Goal: Task Accomplishment & Management: Manage account settings

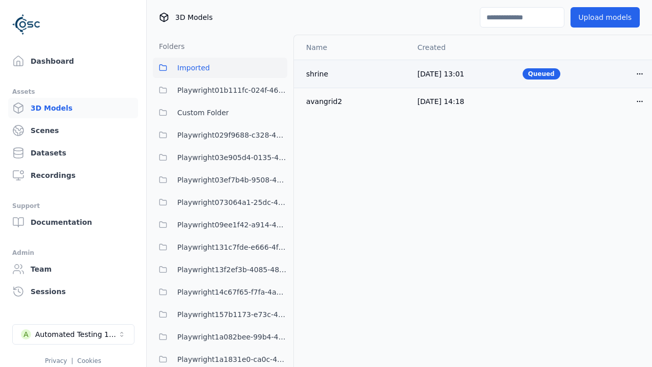
click at [640, 73] on html "Support Dashboard Assets 3D Models Scenes Datasets Recordings Support Documenta…" at bounding box center [326, 183] width 652 height 367
click at [618, 113] on div "Delete" at bounding box center [617, 113] width 60 height 16
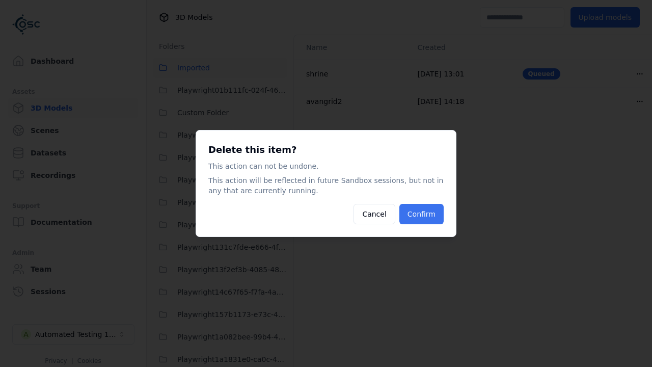
click at [423, 214] on button "Confirm" at bounding box center [421, 214] width 44 height 20
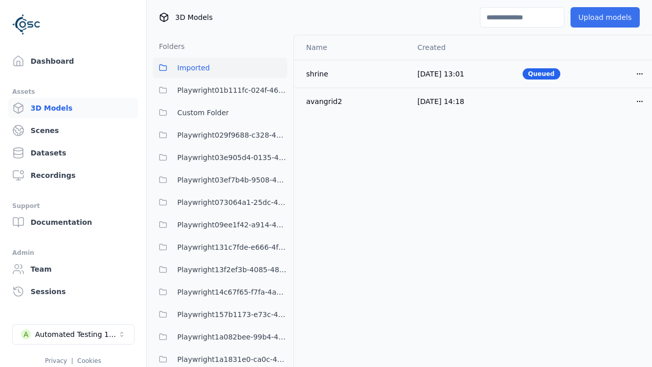
click at [608, 17] on button "Upload models" at bounding box center [605, 17] width 69 height 20
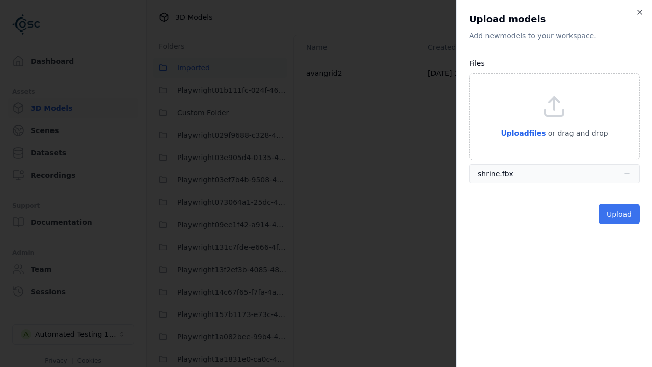
click at [621, 214] on button "Upload" at bounding box center [619, 214] width 41 height 20
